Goal: Entertainment & Leisure: Consume media (video, audio)

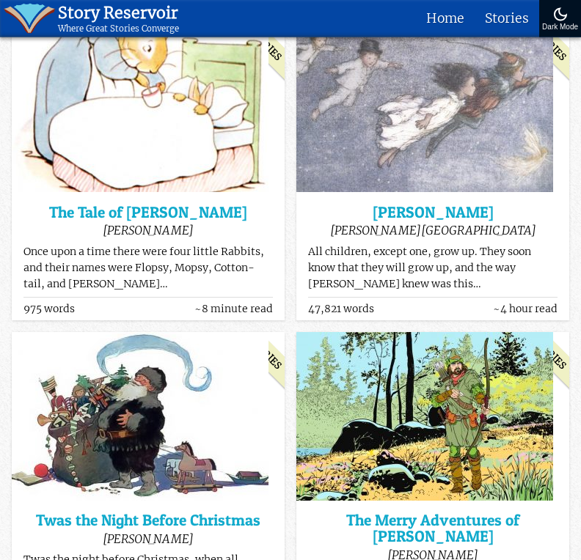
scroll to position [213, 0]
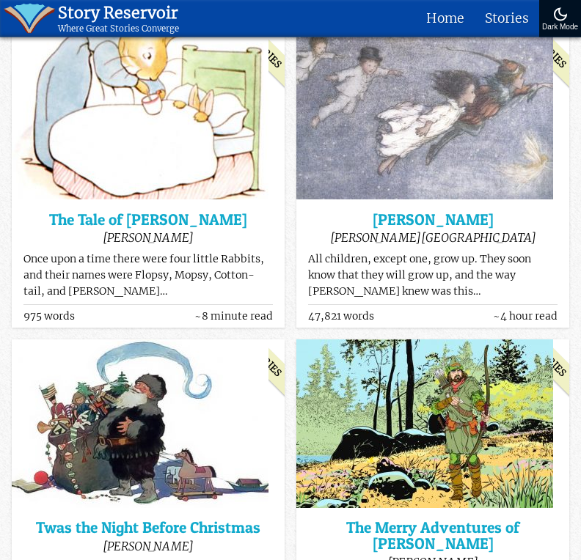
click at [454, 221] on h3 "Peter Pan" at bounding box center [432, 220] width 249 height 15
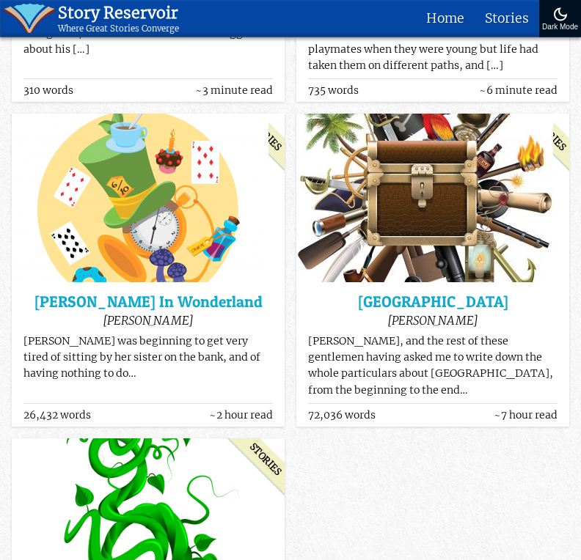
scroll to position [2018, 0]
click at [484, 294] on h3 "[GEOGRAPHIC_DATA]" at bounding box center [432, 301] width 249 height 15
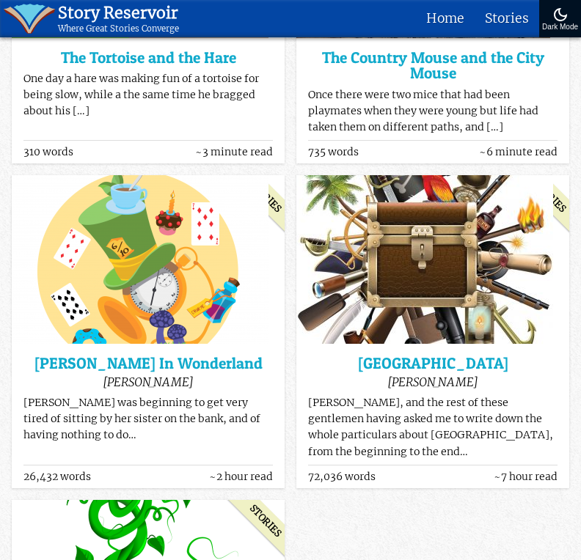
scroll to position [1945, 0]
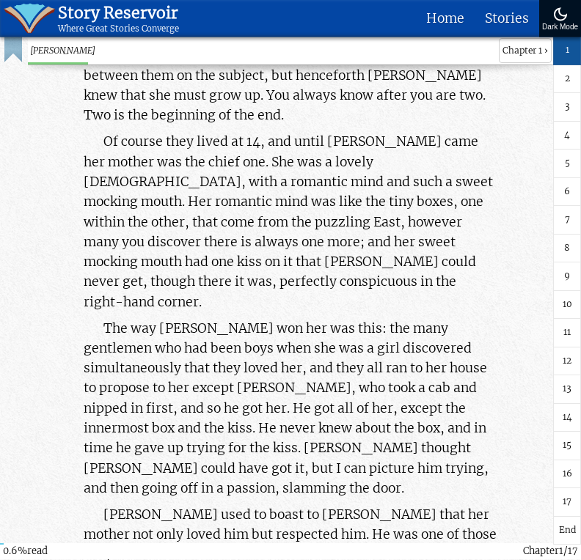
scroll to position [709, 0]
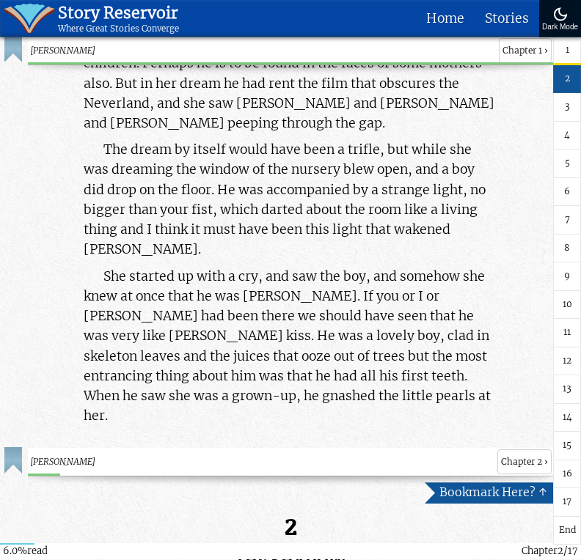
scroll to position [6532, 0]
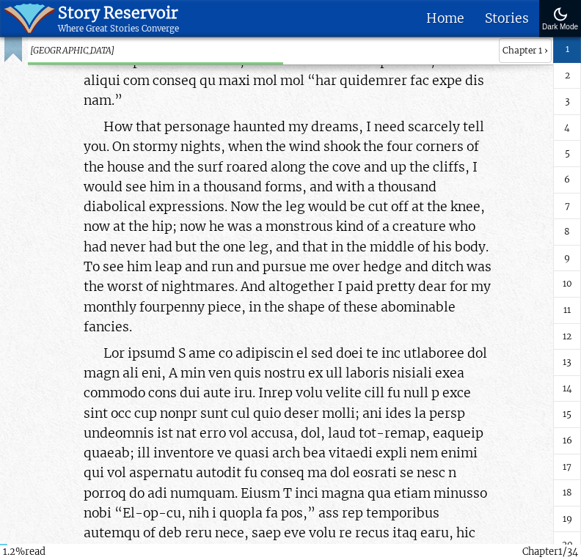
scroll to position [2090, 0]
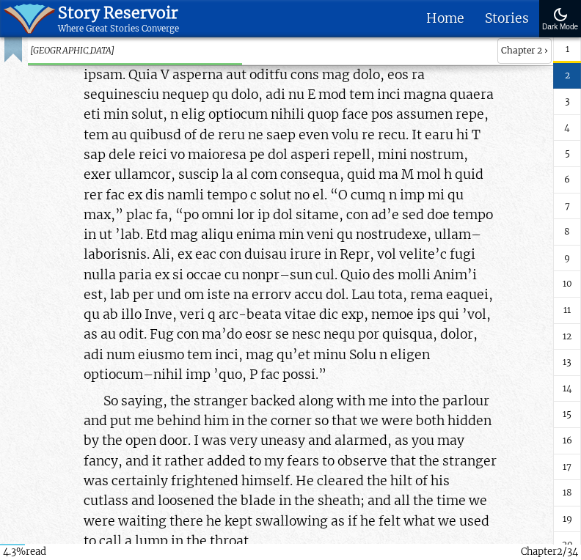
scroll to position [7037, 0]
